Goal: Find specific page/section

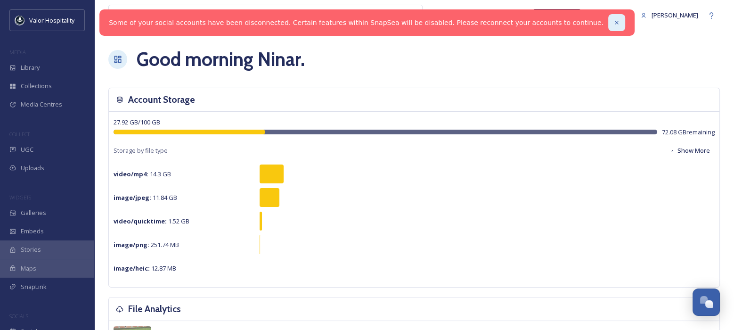
click at [614, 22] on icon at bounding box center [617, 22] width 7 height 7
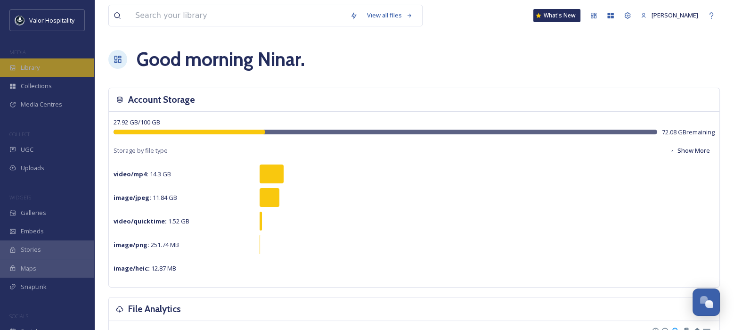
click at [33, 68] on span "Library" at bounding box center [30, 67] width 19 height 9
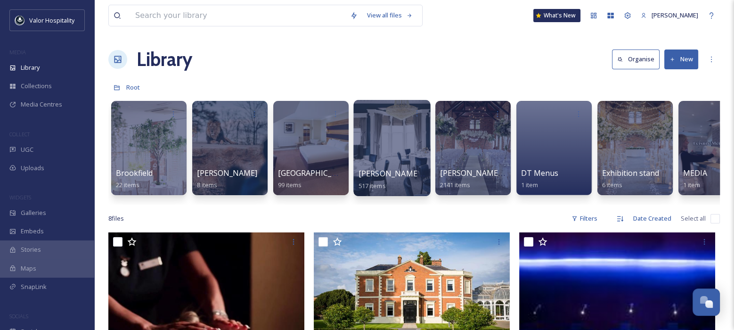
click at [392, 146] on div at bounding box center [391, 148] width 77 height 96
